Goal: Task Accomplishment & Management: Manage account settings

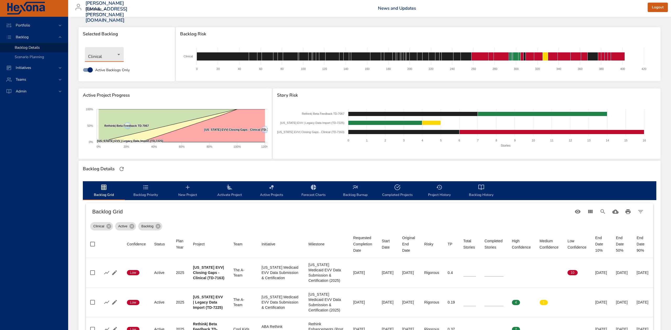
click at [117, 55] on body "Portfolio Backlog Backlog Details Scenario Planning Initiatives Teams Admin [PE…" at bounding box center [335, 165] width 671 height 330
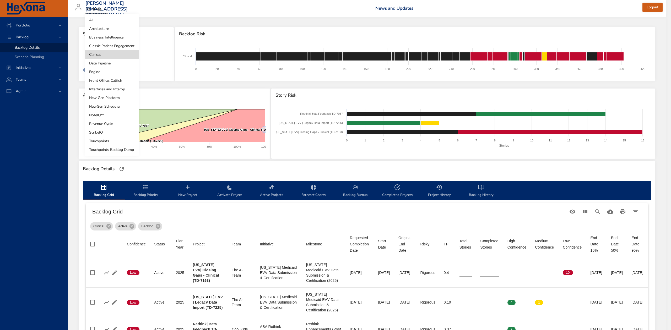
click at [114, 143] on li "Touchpoints" at bounding box center [112, 141] width 54 height 9
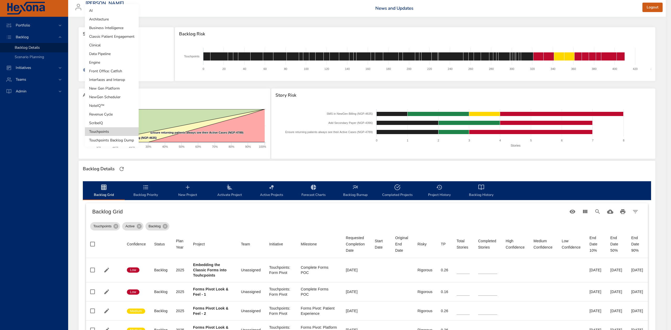
click at [120, 53] on body "Portfolio Backlog Backlog Details Scenario Planning Initiatives Teams Admin [PE…" at bounding box center [335, 165] width 671 height 330
click at [110, 45] on li "Clinical" at bounding box center [112, 45] width 54 height 9
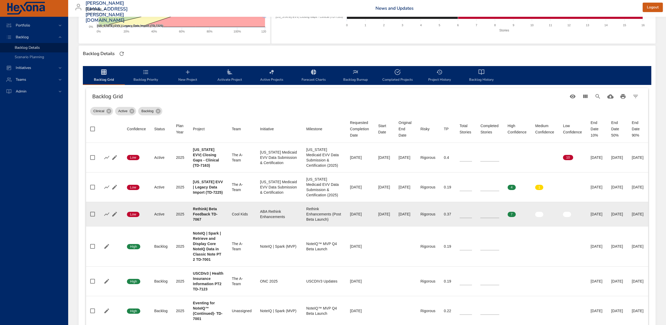
scroll to position [140, 0]
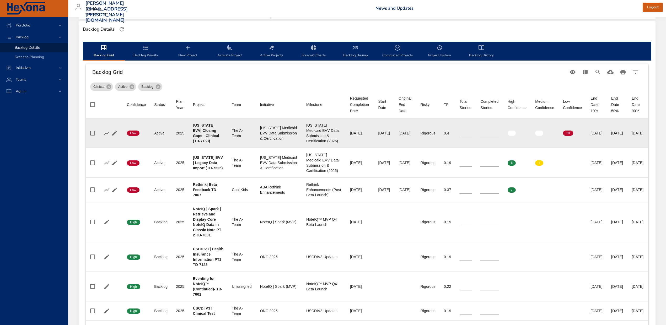
type input "*"
click at [498, 130] on input "*" at bounding box center [490, 133] width 19 height 8
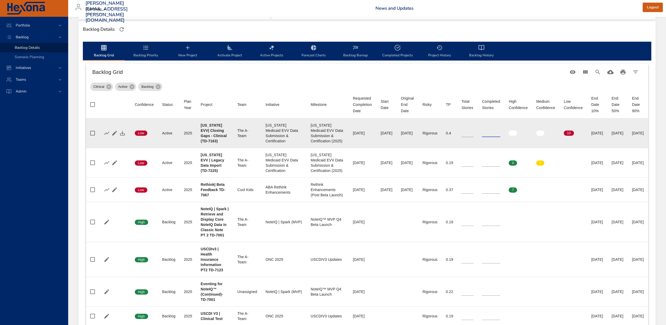
click at [474, 131] on input "**" at bounding box center [468, 133] width 12 height 8
type input "**"
click at [474, 131] on input "**" at bounding box center [468, 133] width 12 height 8
click at [123, 131] on icon "button" at bounding box center [122, 133] width 6 height 6
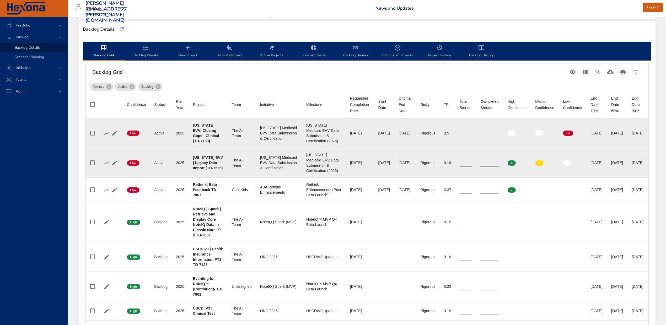
click at [499, 162] on input "*" at bounding box center [490, 163] width 19 height 8
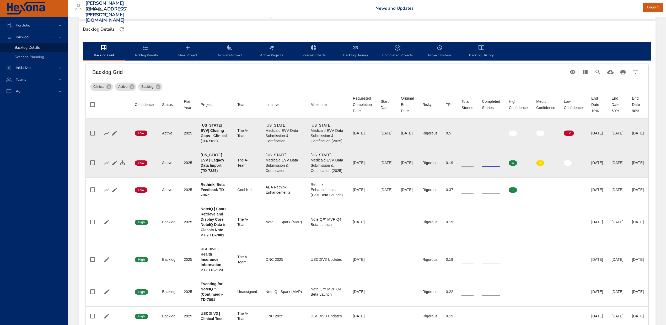
click at [499, 162] on input "*" at bounding box center [491, 163] width 18 height 8
click at [500, 162] on input "*" at bounding box center [491, 163] width 18 height 8
type input "*"
click at [500, 162] on input "*" at bounding box center [491, 163] width 18 height 8
click at [474, 165] on input "*" at bounding box center [468, 163] width 12 height 8
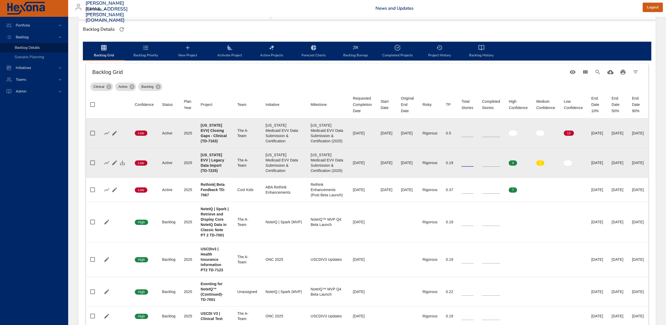
type input "*"
click at [474, 164] on input "*" at bounding box center [468, 163] width 12 height 8
click at [122, 163] on icon "button" at bounding box center [122, 163] width 5 height 5
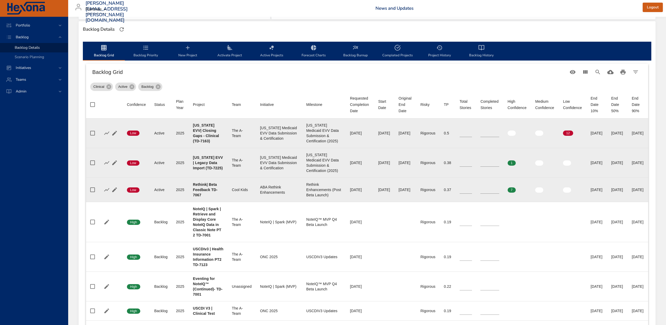
click at [497, 191] on input "*" at bounding box center [490, 190] width 19 height 8
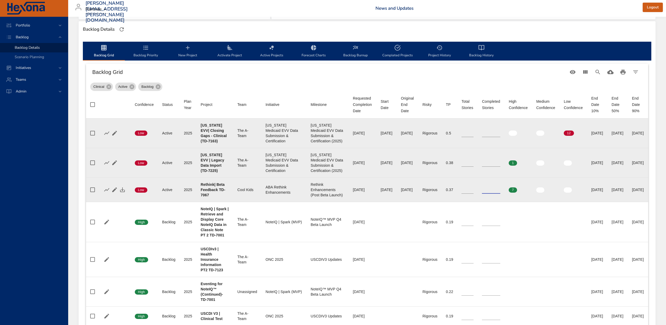
click at [497, 191] on input "*" at bounding box center [491, 190] width 18 height 8
click at [500, 192] on input "*" at bounding box center [491, 190] width 18 height 8
type input "*"
click at [500, 192] on input "*" at bounding box center [491, 190] width 18 height 8
click at [125, 190] on icon "button" at bounding box center [122, 190] width 6 height 6
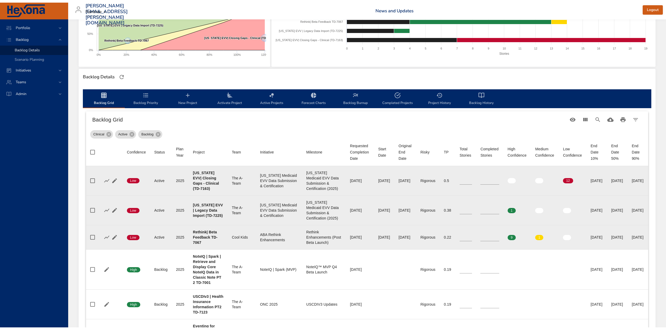
scroll to position [0, 0]
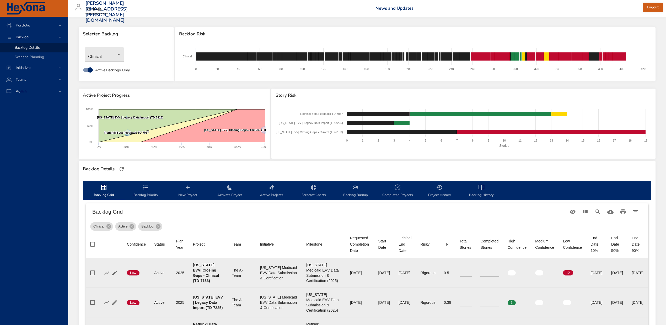
click at [104, 52] on body "Portfolio Backlog Backlog Details Scenario Planning Initiatives Teams Admin [PE…" at bounding box center [333, 162] width 666 height 325
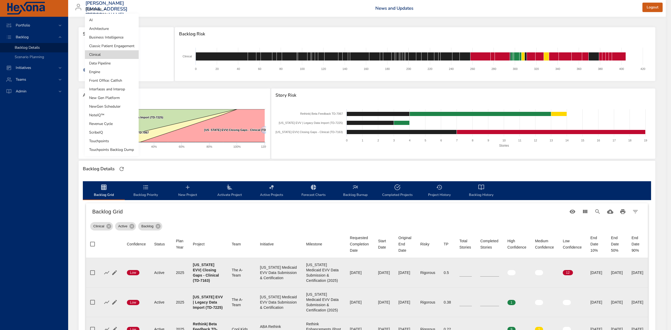
click at [104, 46] on li "Classic Patient Engagement" at bounding box center [112, 46] width 54 height 9
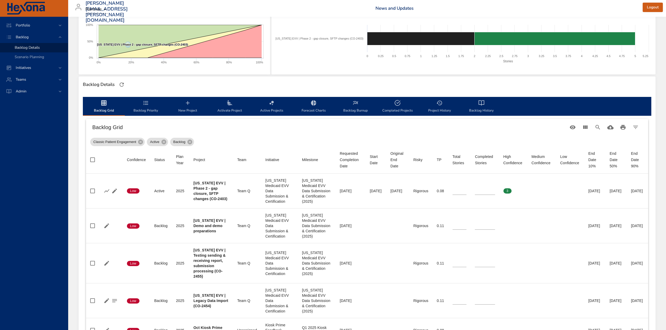
scroll to position [105, 0]
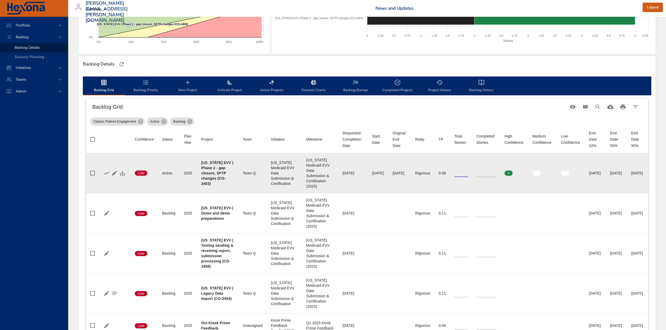
type input "*"
click at [455, 175] on input "*" at bounding box center [462, 173] width 14 height 8
click at [121, 175] on icon "button" at bounding box center [122, 173] width 6 height 6
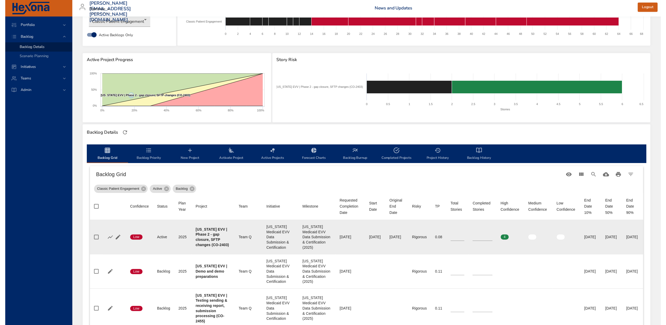
scroll to position [0, 0]
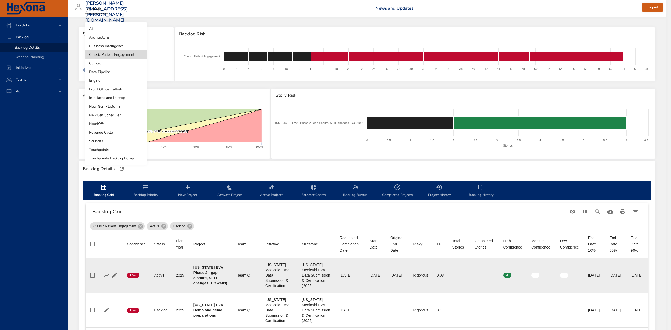
click at [141, 53] on body "Portfolio Backlog Backlog Details Scenario Planning Initiatives Teams Admin [PE…" at bounding box center [335, 165] width 671 height 330
click at [127, 44] on li "Business Intelligence" at bounding box center [116, 46] width 62 height 9
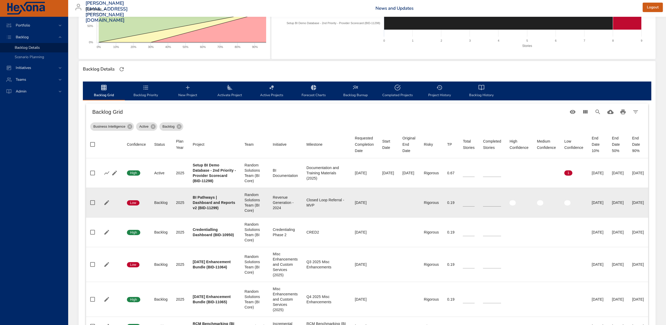
scroll to position [105, 0]
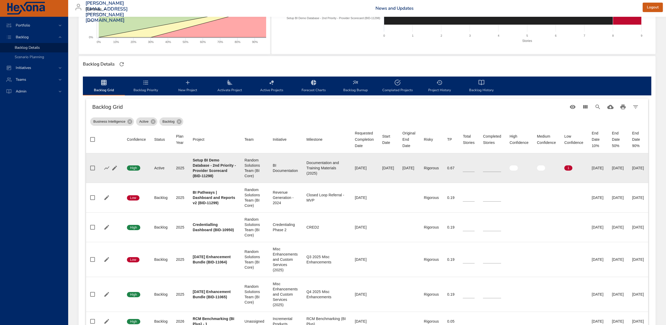
type input "*"
click at [501, 167] on input "*" at bounding box center [492, 168] width 18 height 8
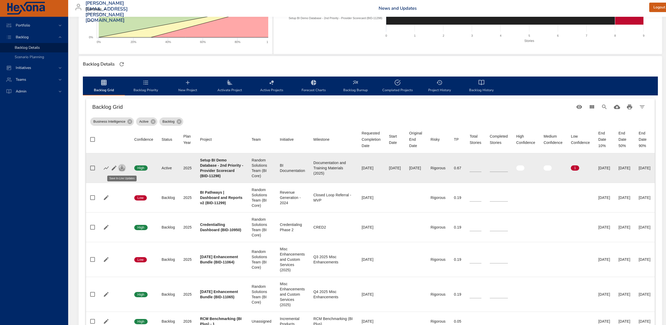
click at [123, 169] on icon "button" at bounding box center [122, 168] width 6 height 6
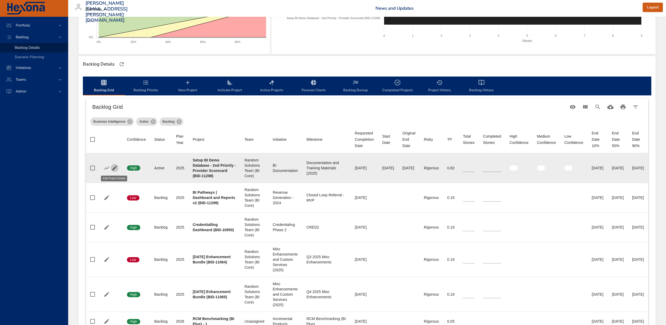
click at [112, 166] on icon "button" at bounding box center [114, 168] width 6 height 6
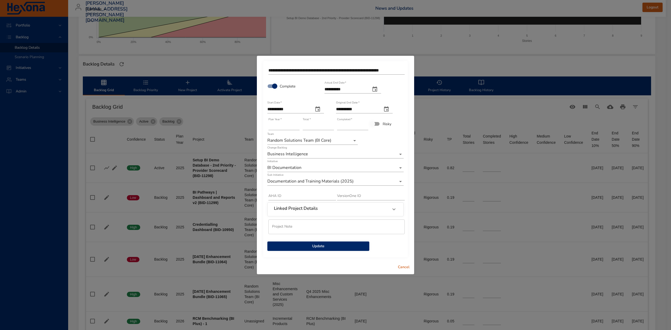
click at [377, 90] on icon "actual end date" at bounding box center [375, 89] width 5 height 5
click at [372, 138] on p "19" at bounding box center [370, 138] width 4 height 5
type input "**********"
click at [329, 246] on span "Update" at bounding box center [319, 246] width 94 height 7
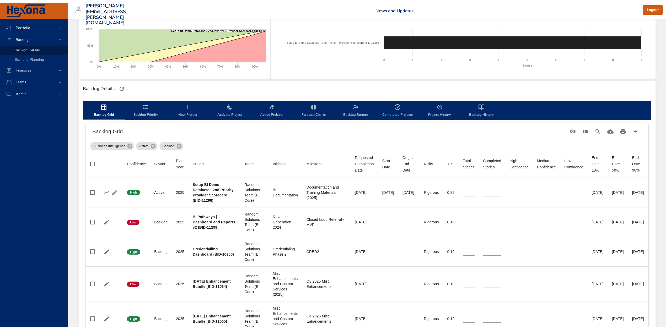
scroll to position [0, 0]
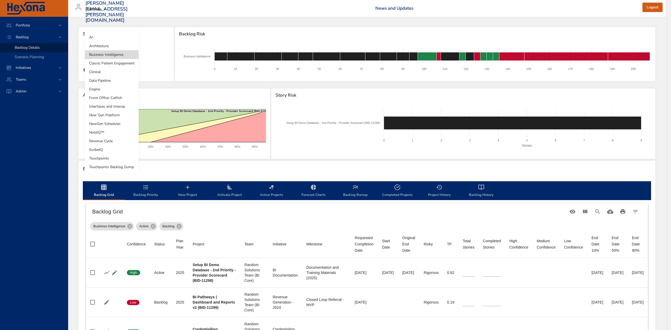
click at [106, 52] on body "Portfolio Backlog Backlog Details Scenario Planning Initiatives Teams Admin [PE…" at bounding box center [335, 165] width 671 height 330
click at [105, 48] on li "Architecture" at bounding box center [112, 46] width 54 height 9
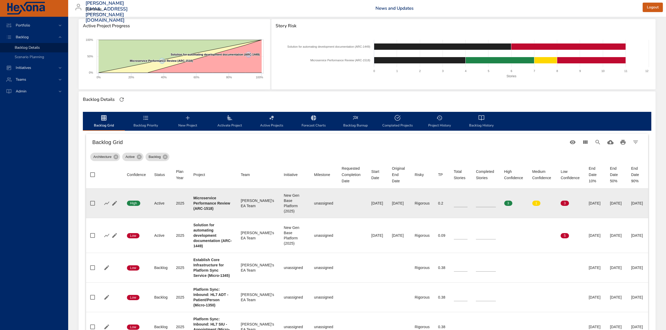
scroll to position [140, 0]
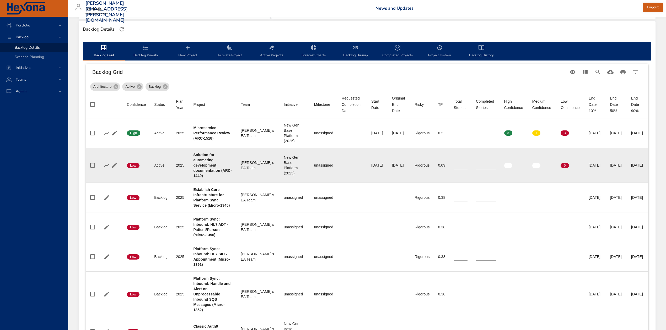
click at [454, 167] on input "**" at bounding box center [461, 166] width 14 height 8
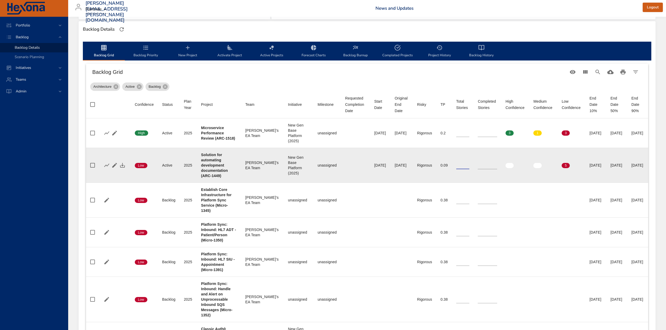
click at [456, 167] on input "**" at bounding box center [462, 166] width 13 height 8
type input "*"
click at [456, 167] on input "*" at bounding box center [462, 166] width 13 height 8
click at [122, 165] on icon "button" at bounding box center [122, 165] width 6 height 6
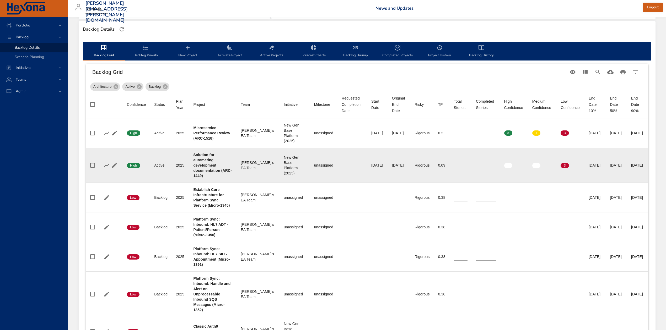
click at [482, 49] on icon "backlog-tab" at bounding box center [483, 47] width 3 height 5
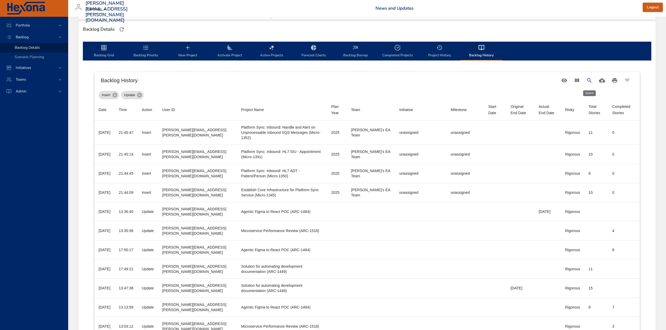
click at [589, 80] on icon "Search" at bounding box center [589, 80] width 6 height 6
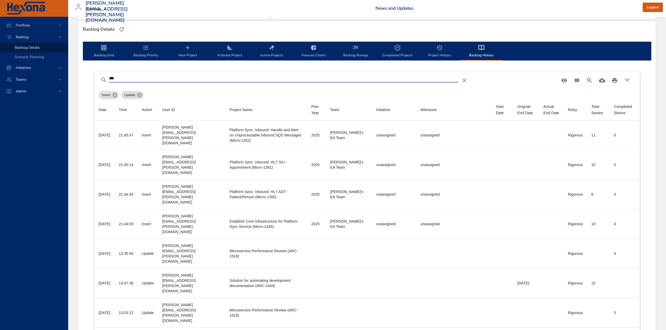
scroll to position [71, 0]
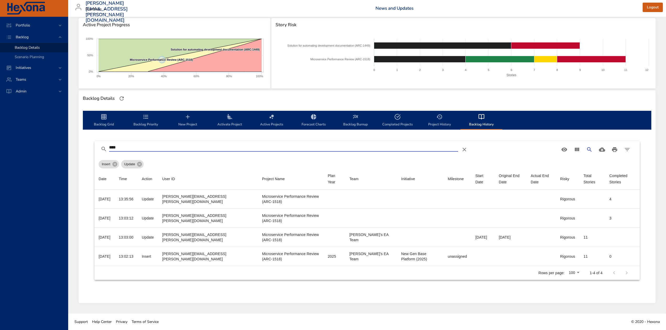
type input "****"
click at [107, 117] on span "Backlog Grid" at bounding box center [104, 121] width 36 height 14
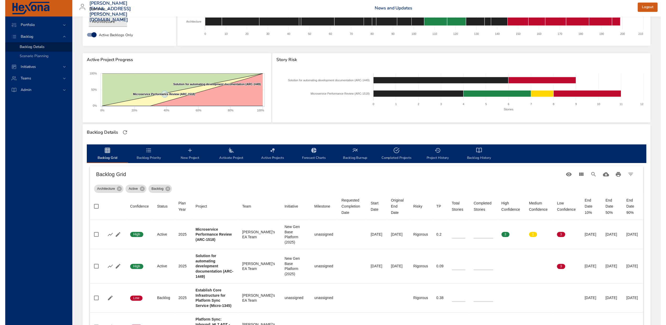
scroll to position [0, 0]
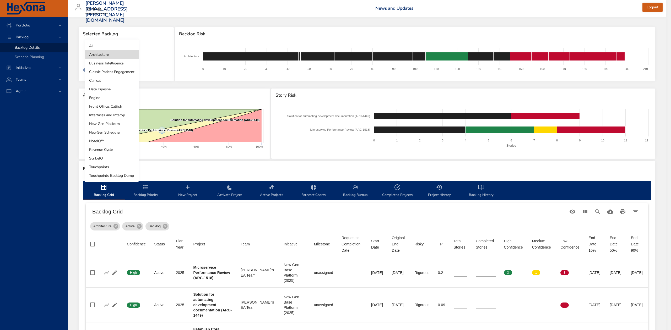
click at [103, 56] on body "Portfolio Backlog Backlog Details Scenario Planning Initiatives Teams Admin [PE…" at bounding box center [335, 165] width 671 height 330
click at [101, 48] on li "AI" at bounding box center [112, 46] width 54 height 9
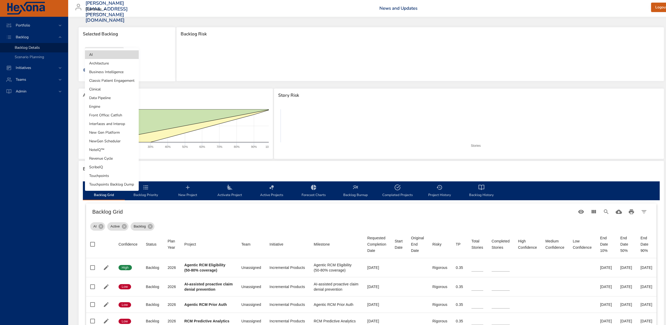
click at [116, 57] on body "Portfolio Backlog Backlog Details Scenario Planning Initiatives Teams Admin [PE…" at bounding box center [333, 162] width 666 height 325
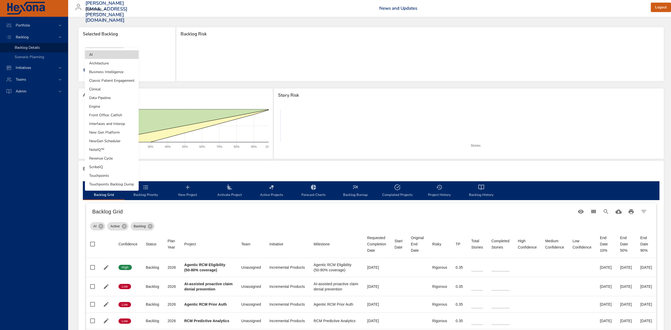
click at [114, 63] on li "Architecture" at bounding box center [112, 63] width 54 height 9
